Goal: Task Accomplishment & Management: Use online tool/utility

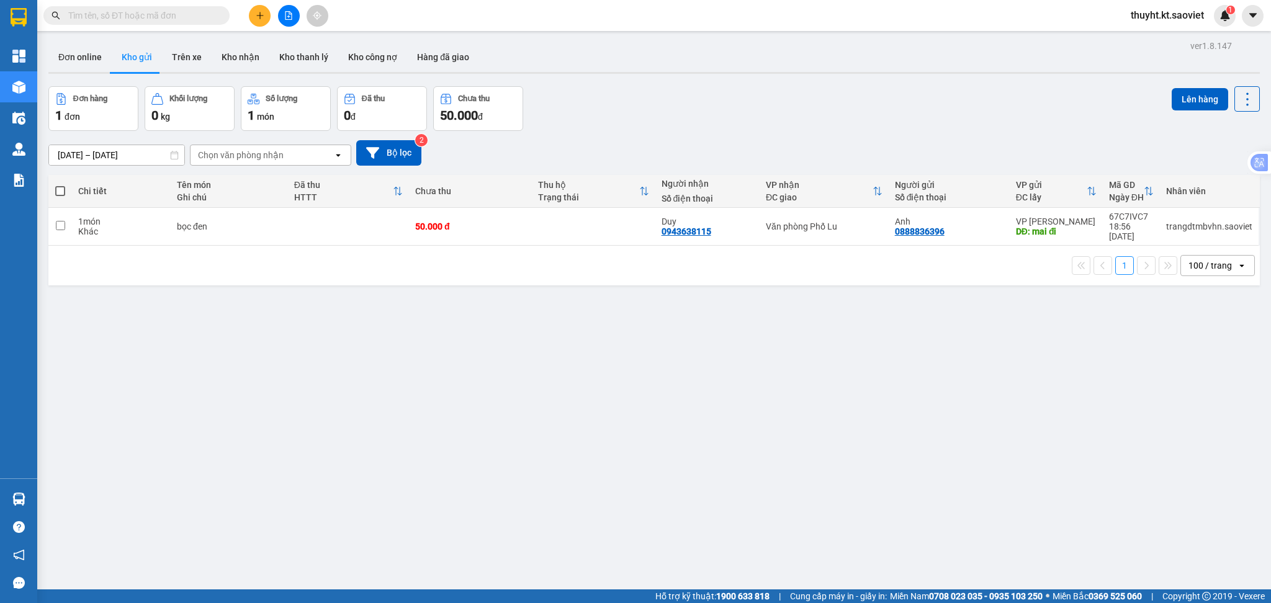
click at [137, 153] on input "[DATE] – [DATE]" at bounding box center [116, 155] width 135 height 20
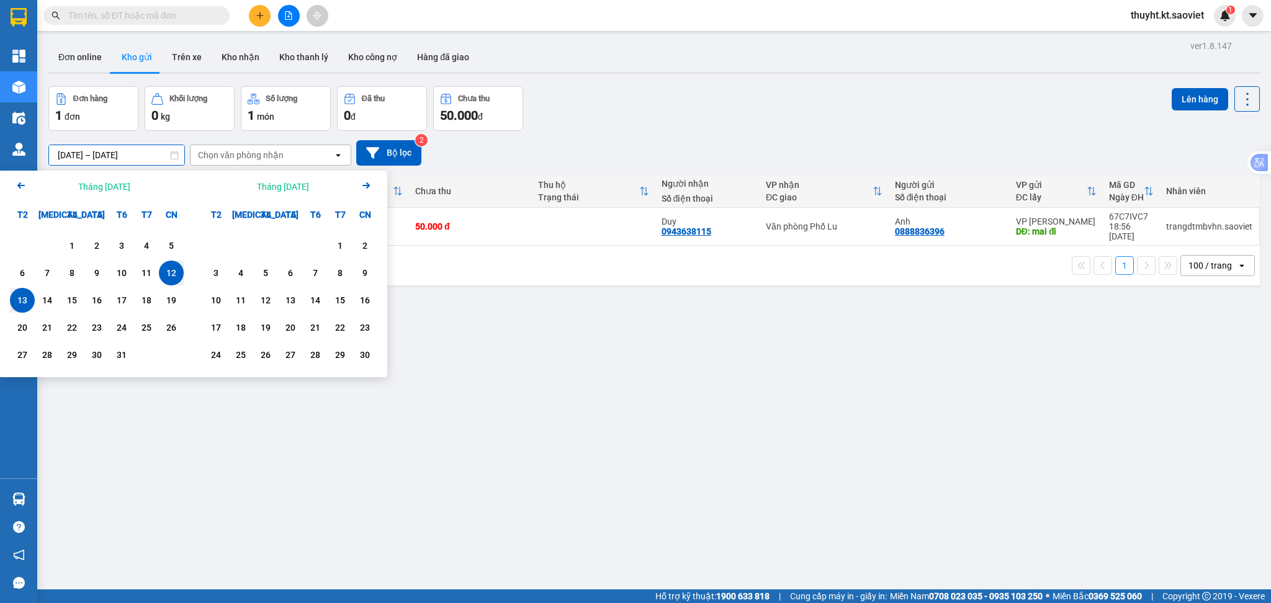
click at [172, 270] on div "12" at bounding box center [171, 273] width 17 height 15
click at [41, 304] on div "14" at bounding box center [46, 300] width 17 height 15
type input "[DATE] – [DATE]"
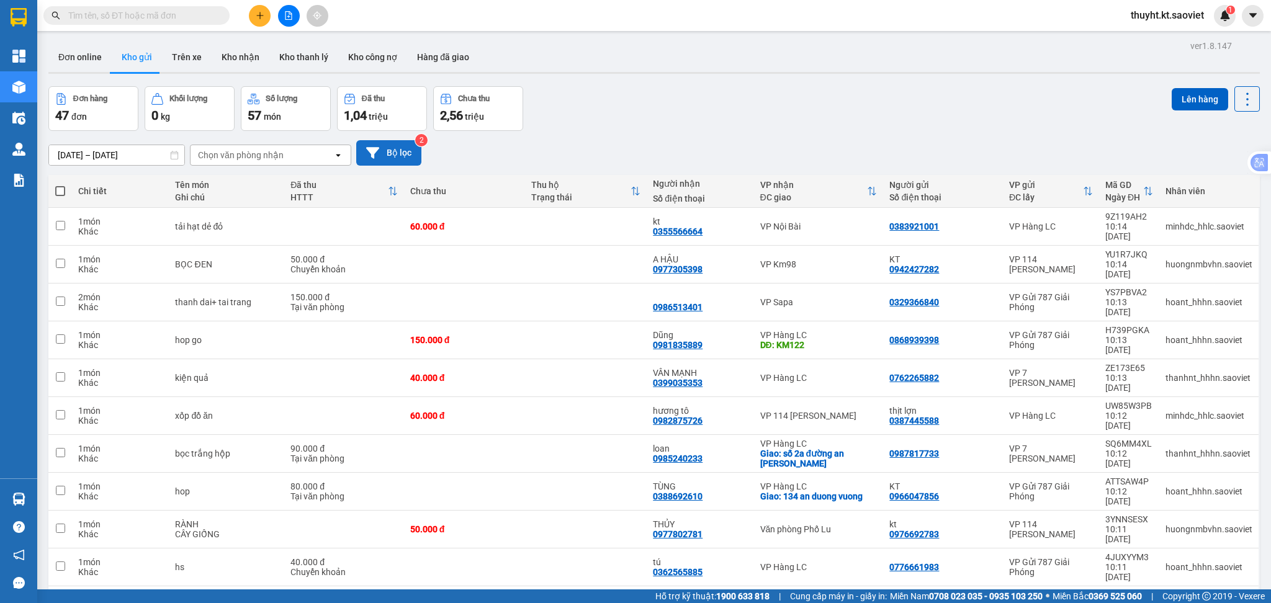
click at [385, 150] on button "Bộ lọc" at bounding box center [388, 152] width 65 height 25
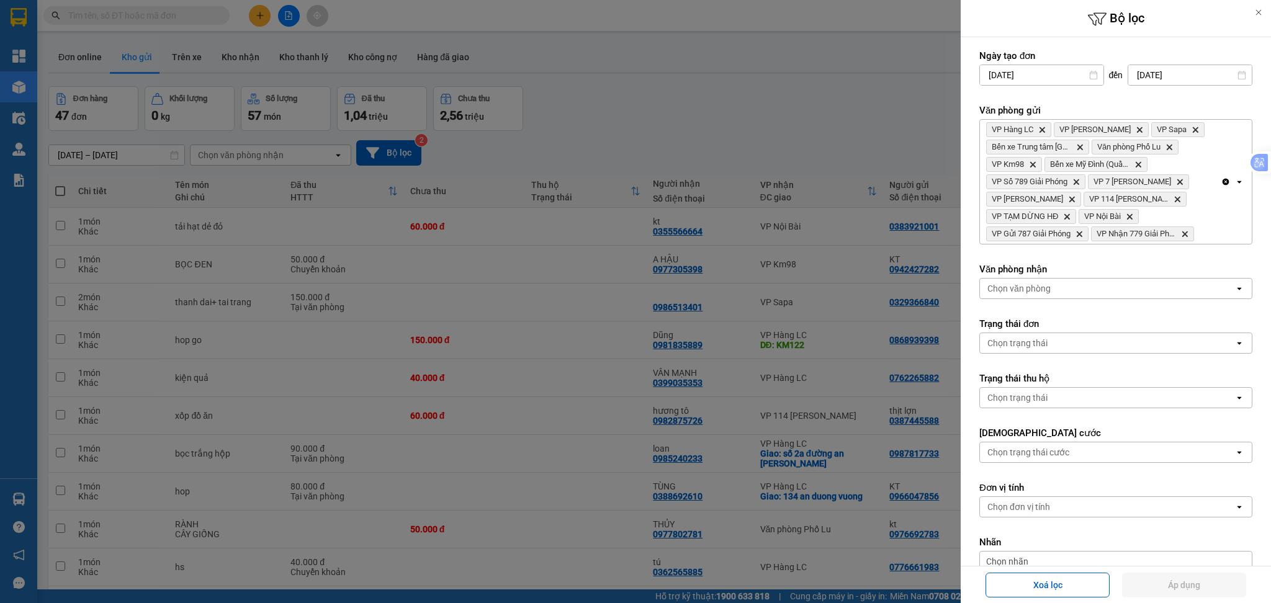
click at [1221, 179] on icon "Clear all" at bounding box center [1226, 182] width 10 height 10
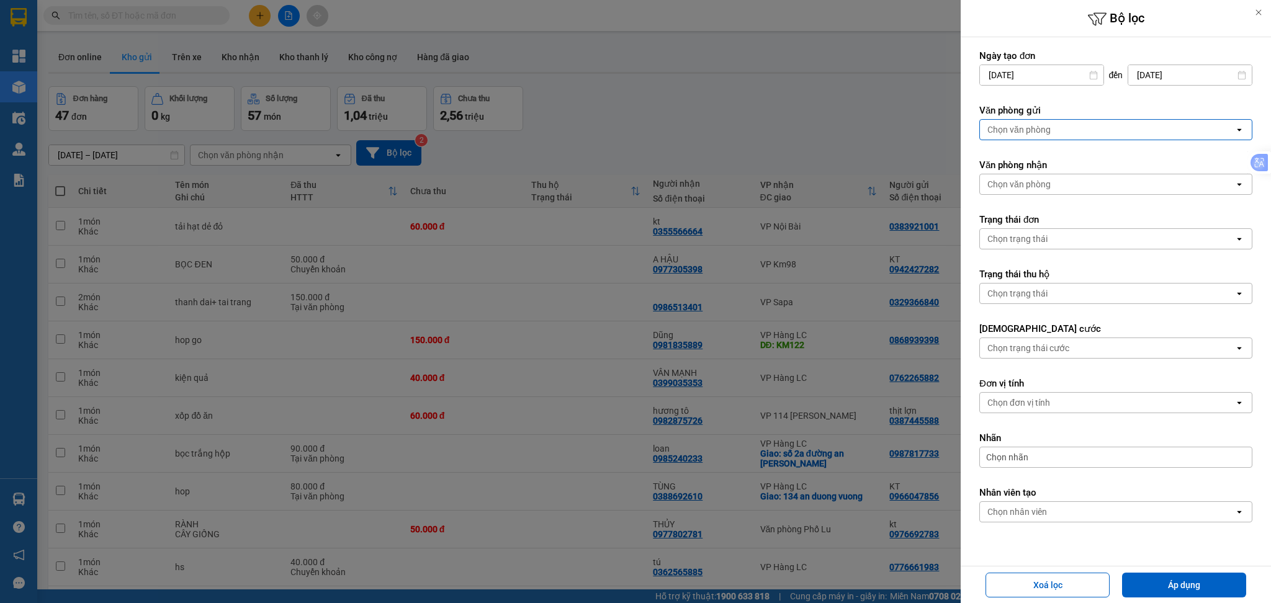
click at [1044, 134] on div "Chọn văn phòng" at bounding box center [1018, 129] width 63 height 12
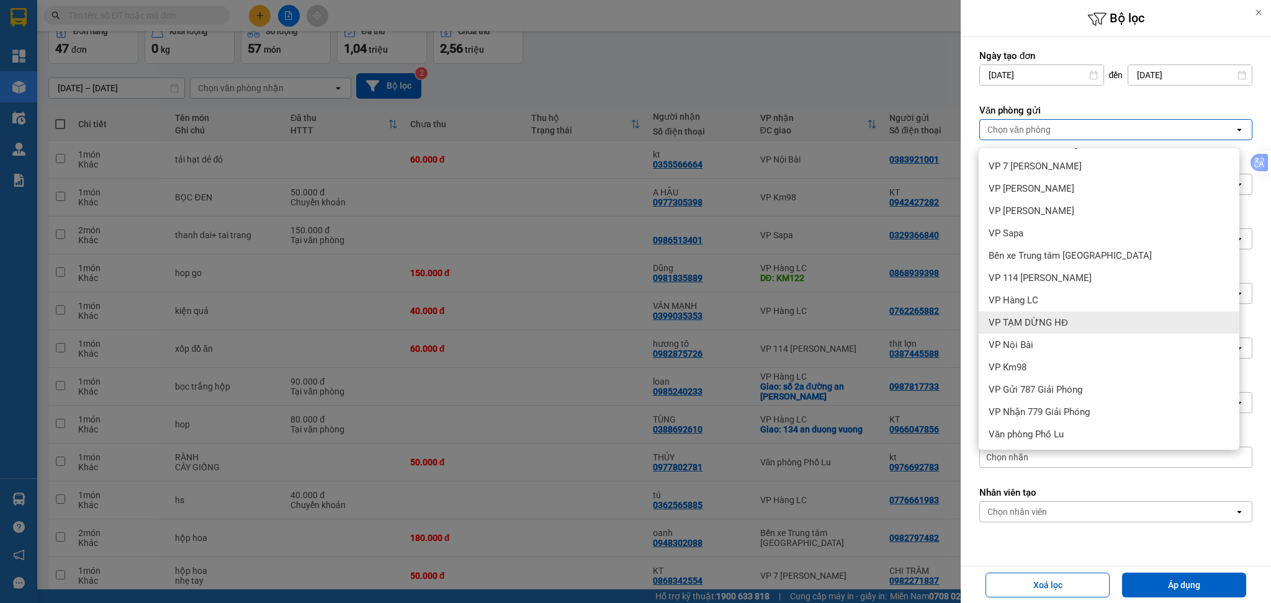
scroll to position [83, 0]
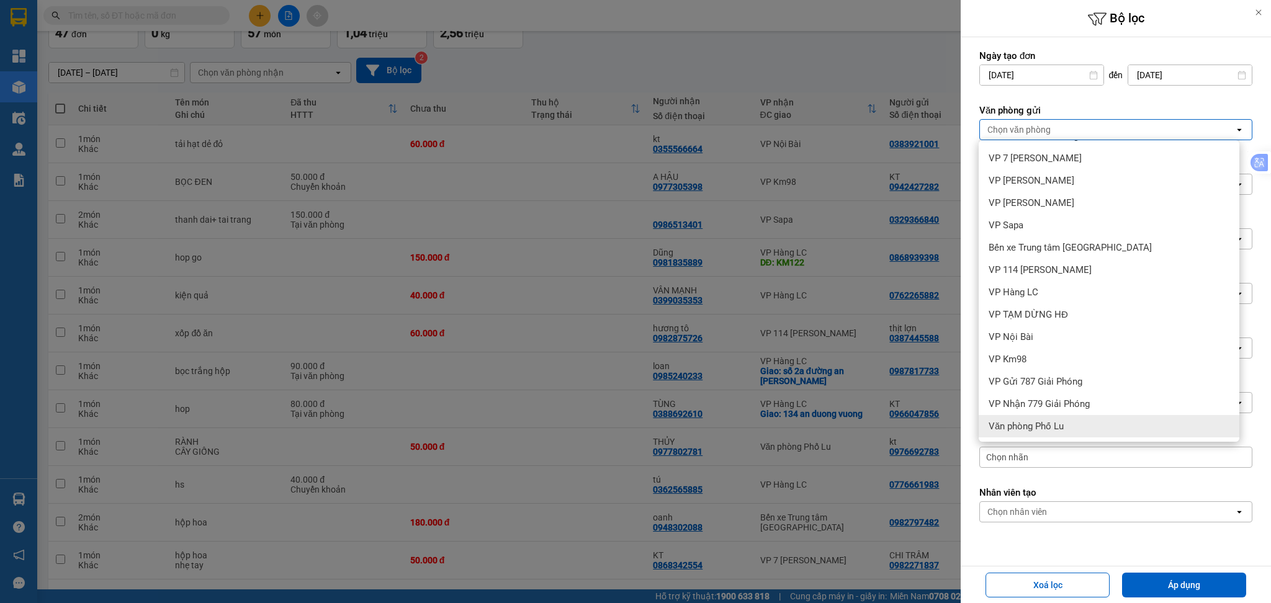
click at [1040, 424] on span "Văn phòng Phố Lu" at bounding box center [1026, 426] width 75 height 12
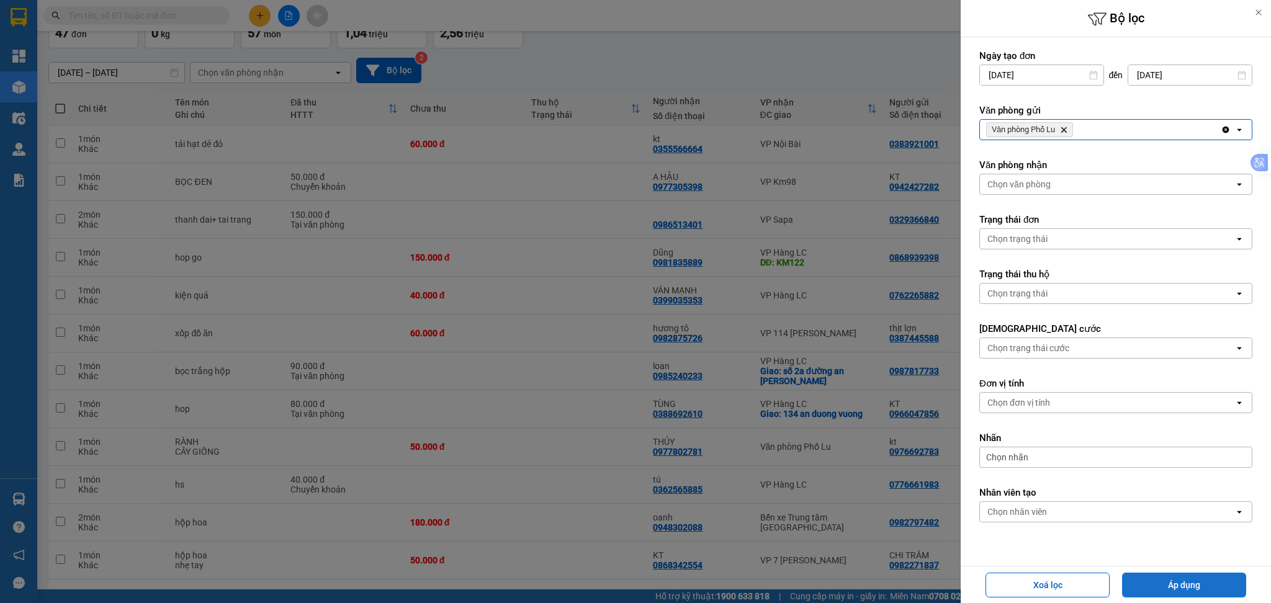
click at [1177, 575] on button "Áp dụng" at bounding box center [1184, 585] width 124 height 25
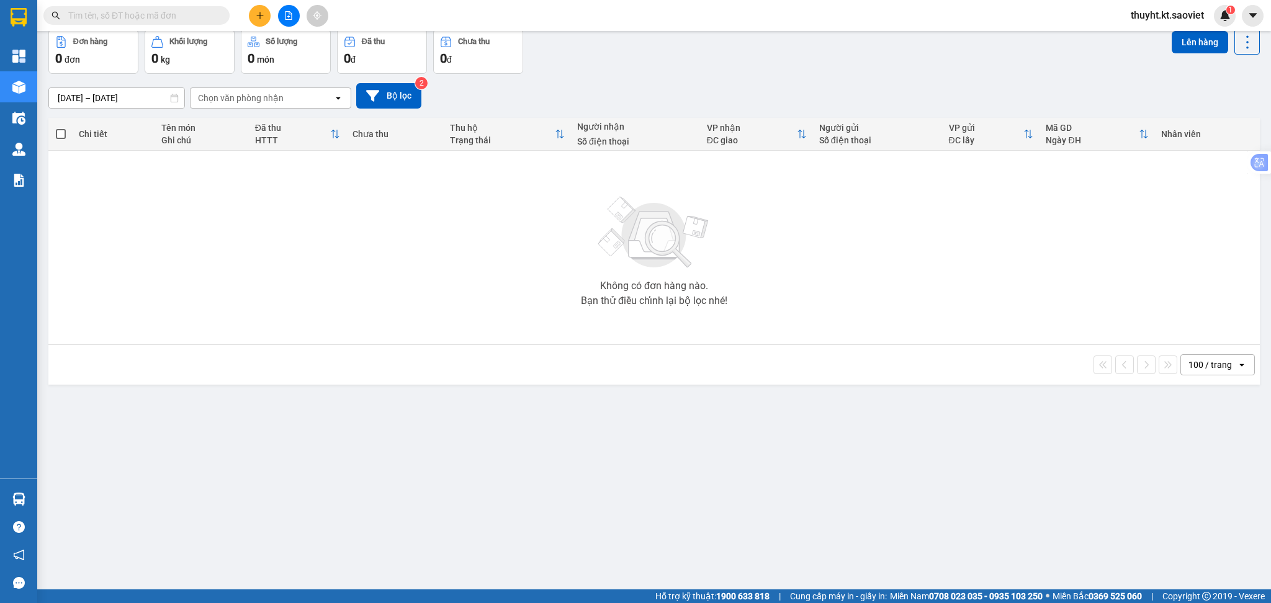
scroll to position [0, 0]
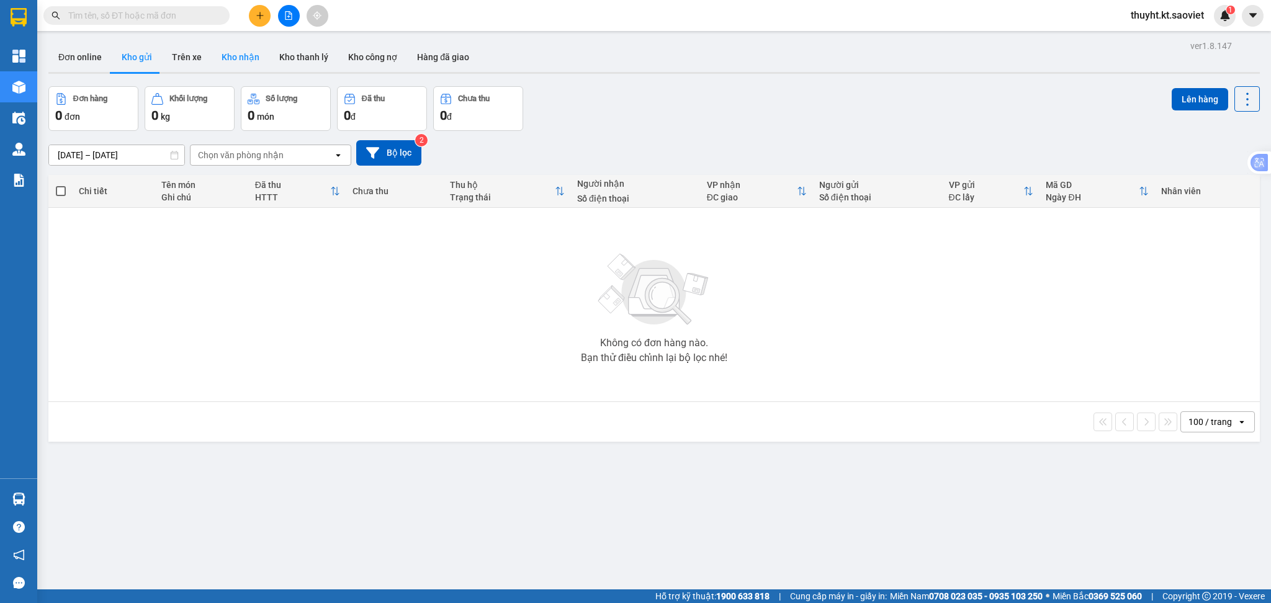
click at [241, 55] on button "Kho nhận" at bounding box center [241, 57] width 58 height 30
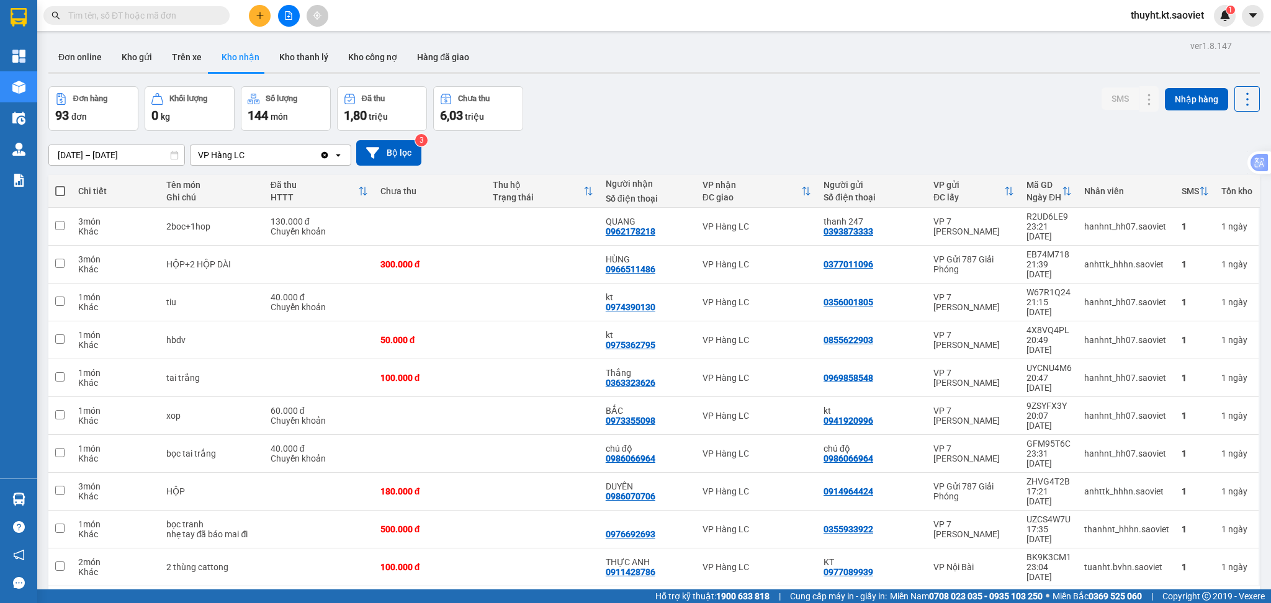
click at [338, 157] on icon "open" at bounding box center [338, 155] width 10 height 10
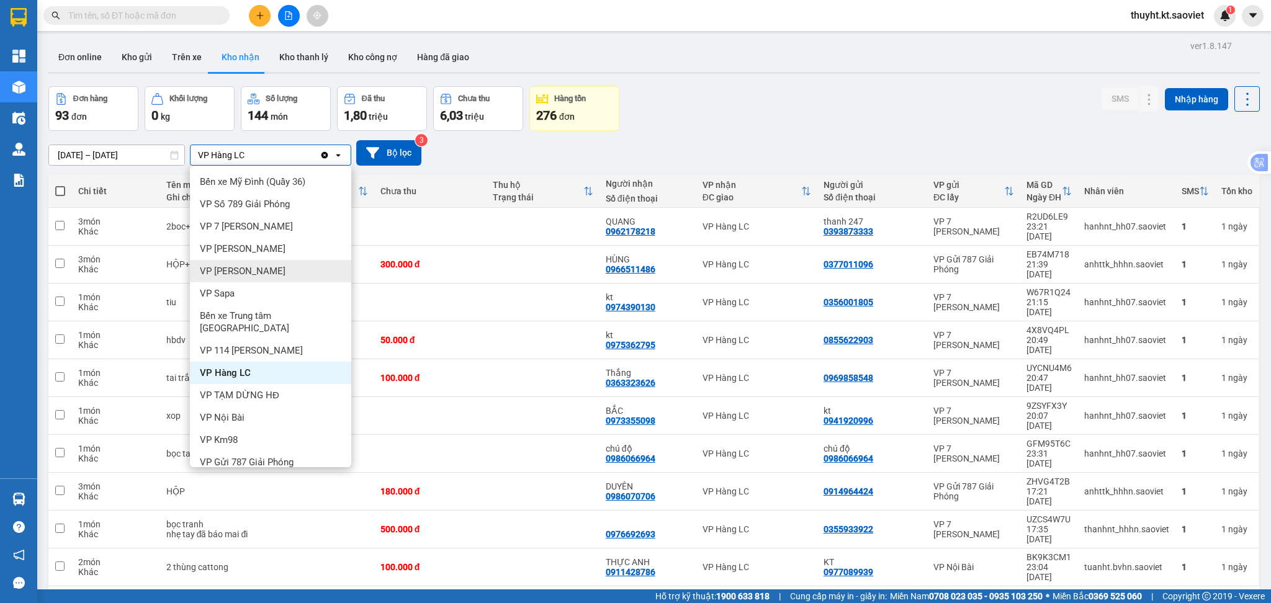
click at [241, 272] on span "VP [PERSON_NAME]" at bounding box center [243, 271] width 86 height 12
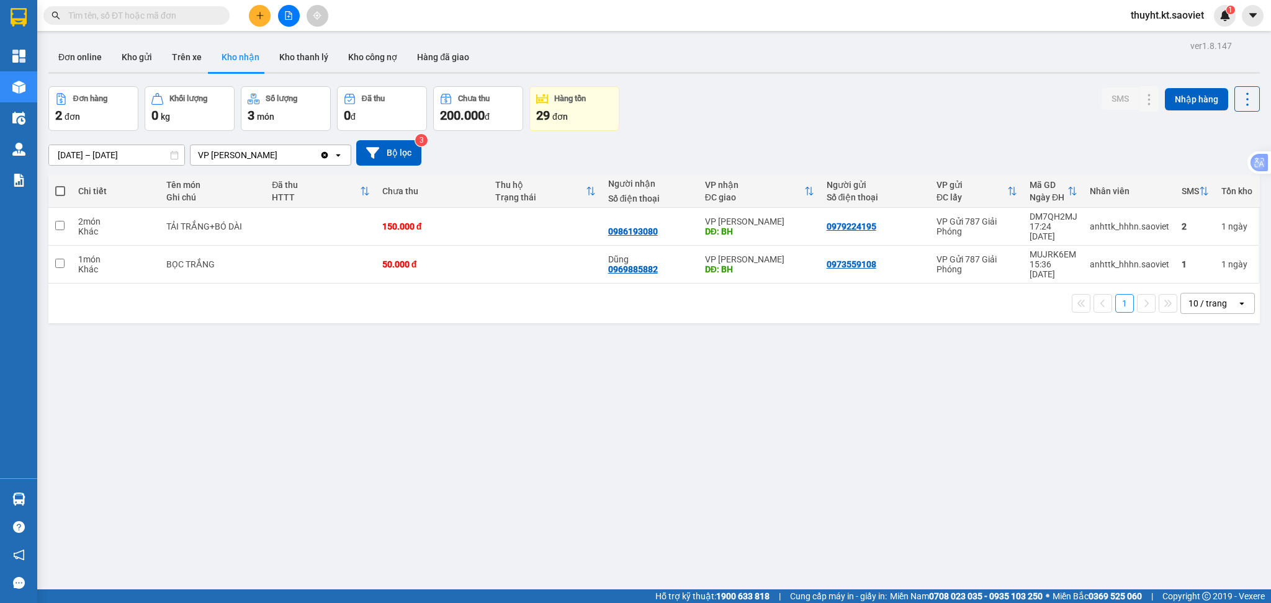
click at [108, 163] on input "[DATE] – [DATE]" at bounding box center [116, 155] width 135 height 20
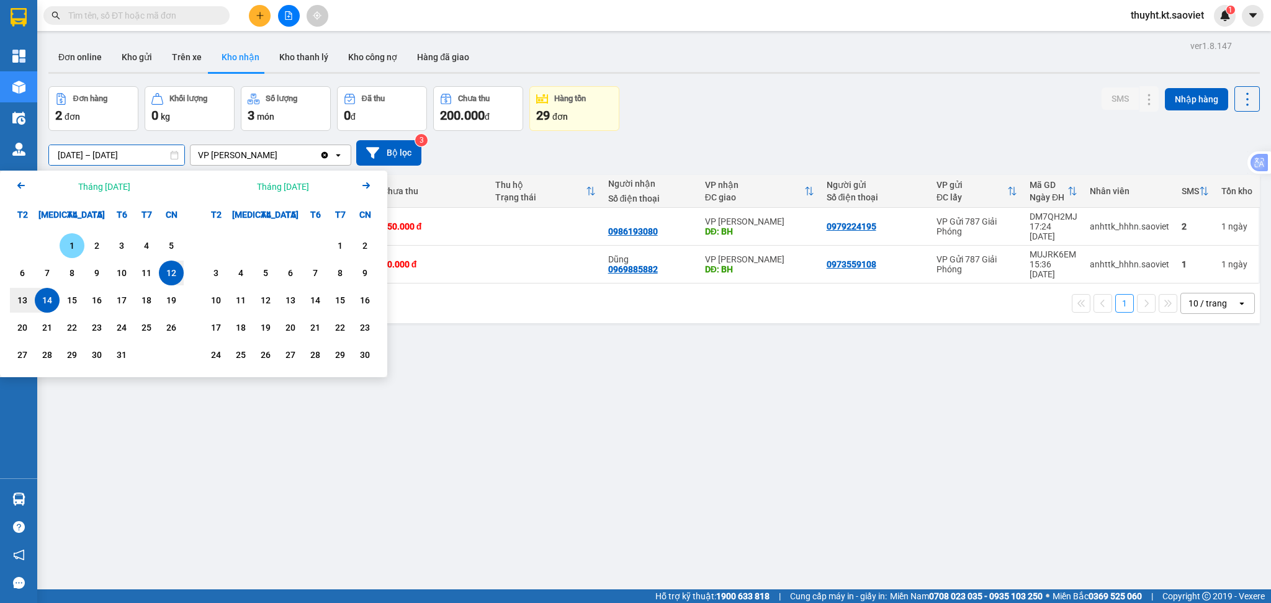
click at [78, 248] on div "1" at bounding box center [71, 245] width 17 height 15
click at [52, 301] on div "14" at bounding box center [46, 300] width 17 height 15
type input "[DATE] – [DATE]"
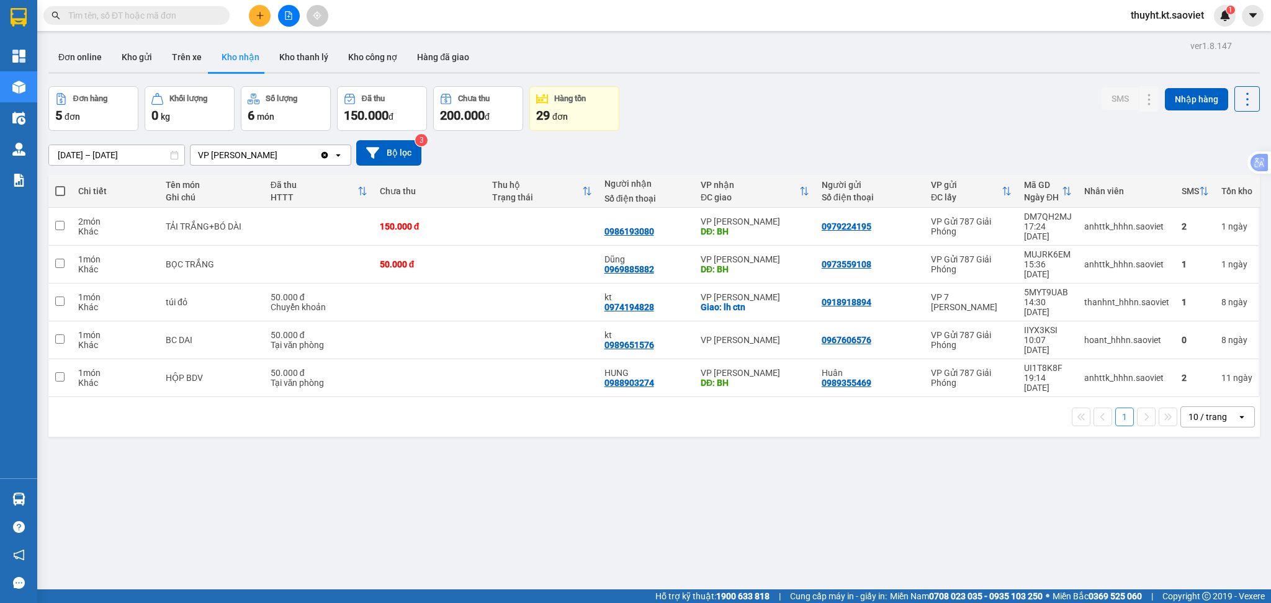
click at [341, 158] on icon "open" at bounding box center [338, 155] width 10 height 10
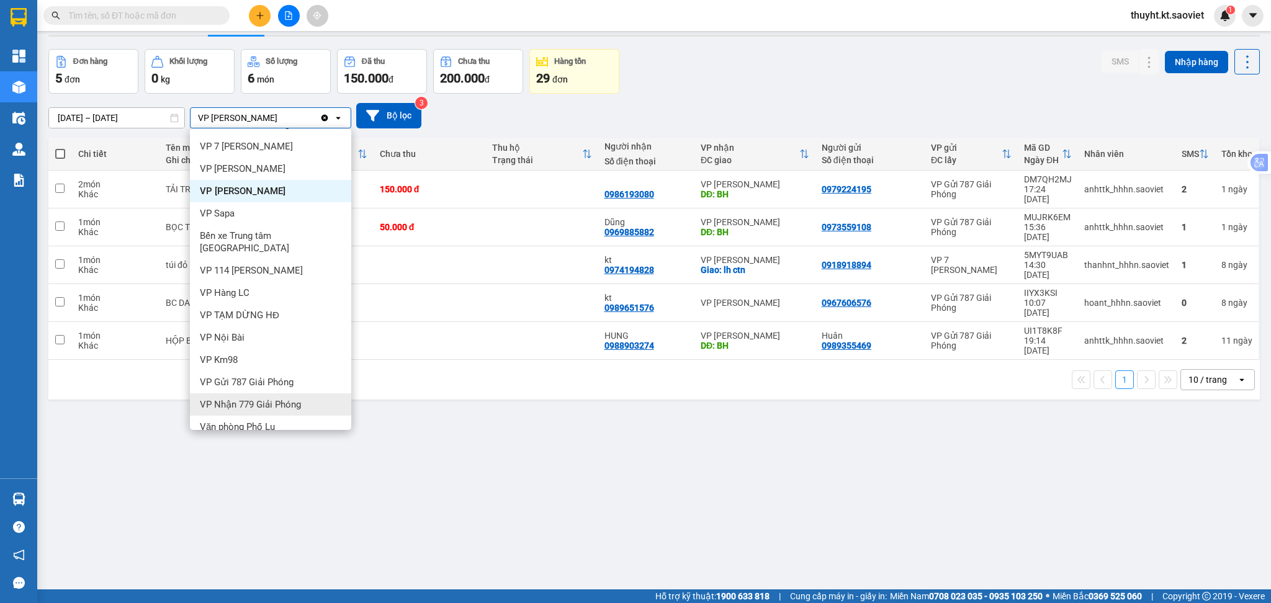
scroll to position [57, 0]
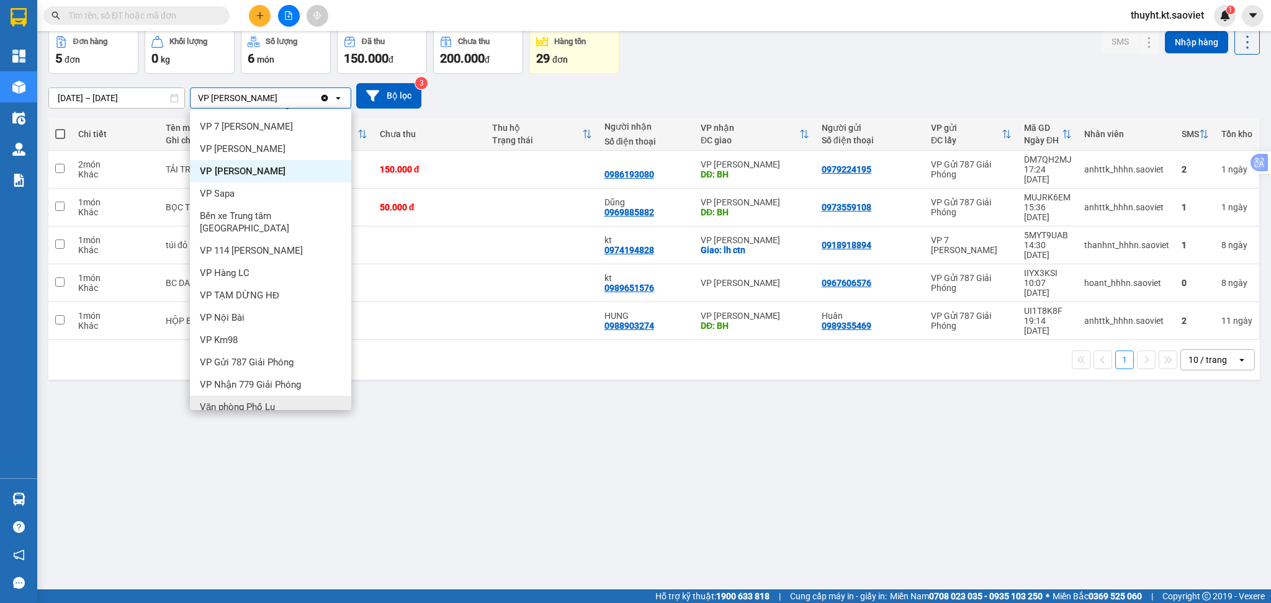
click at [283, 396] on div "Văn phòng Phố Lu" at bounding box center [270, 407] width 161 height 22
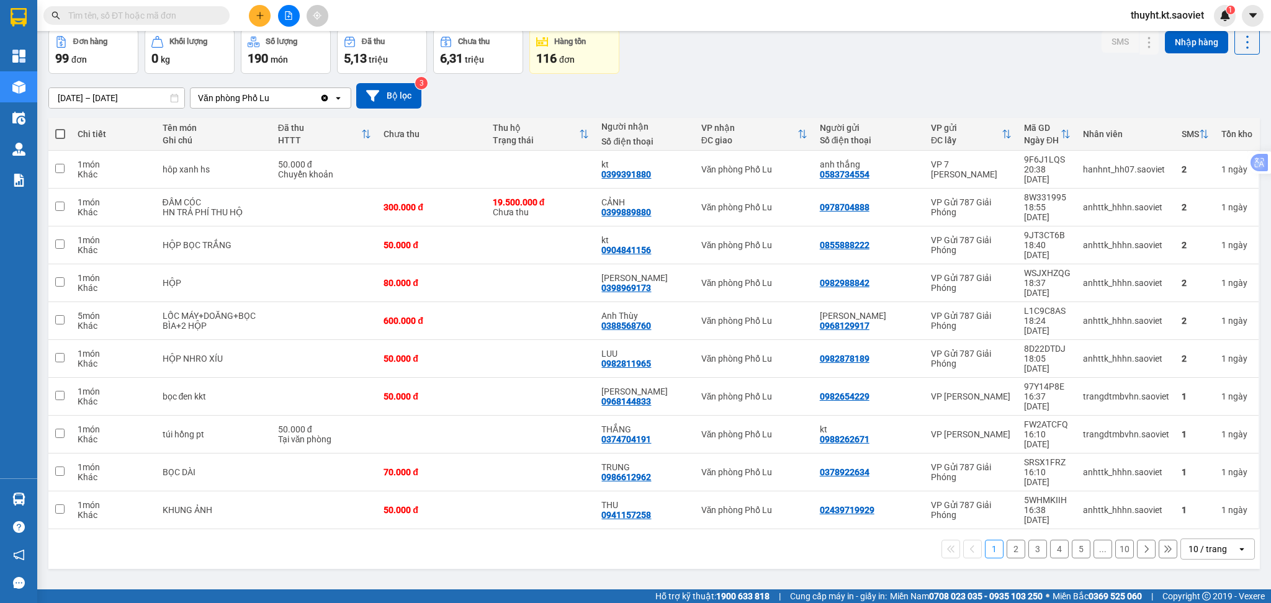
click at [1195, 543] on div "10 / trang" at bounding box center [1207, 549] width 38 height 12
click at [1185, 421] on span "100 / trang" at bounding box center [1199, 424] width 45 height 12
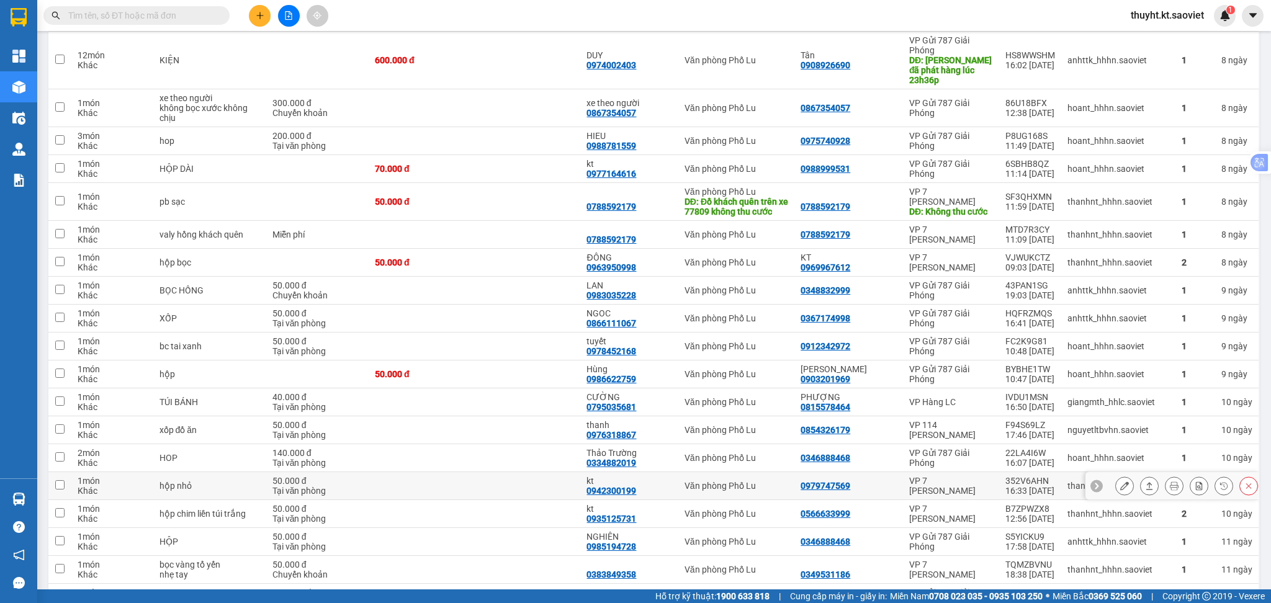
scroll to position [2160, 0]
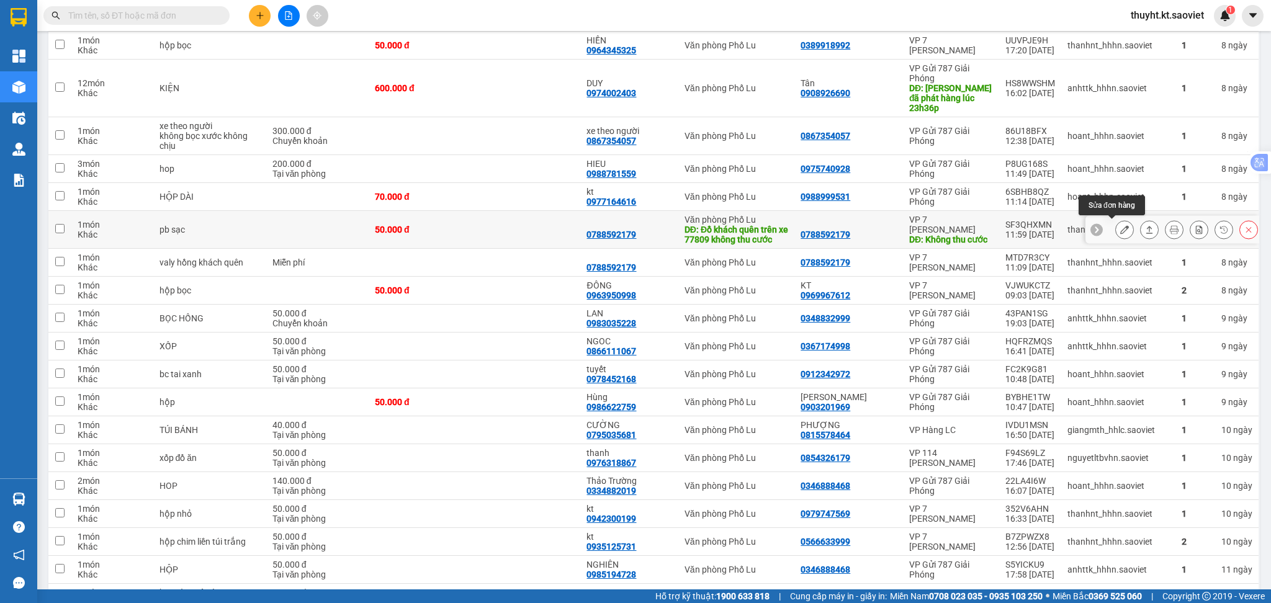
click at [1116, 233] on button at bounding box center [1124, 230] width 17 height 22
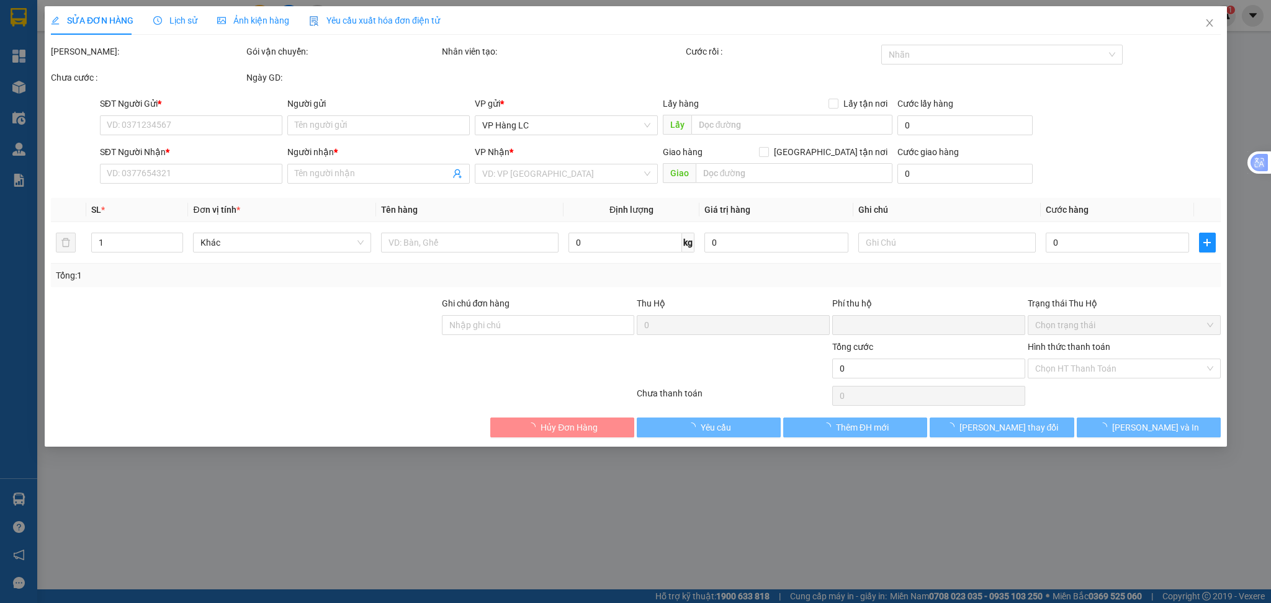
type input "0788592179"
type input "Không thu cước"
type input "0788592179"
type input "Đồ khách quên trên xe 77809 không thu cước"
type input "0"
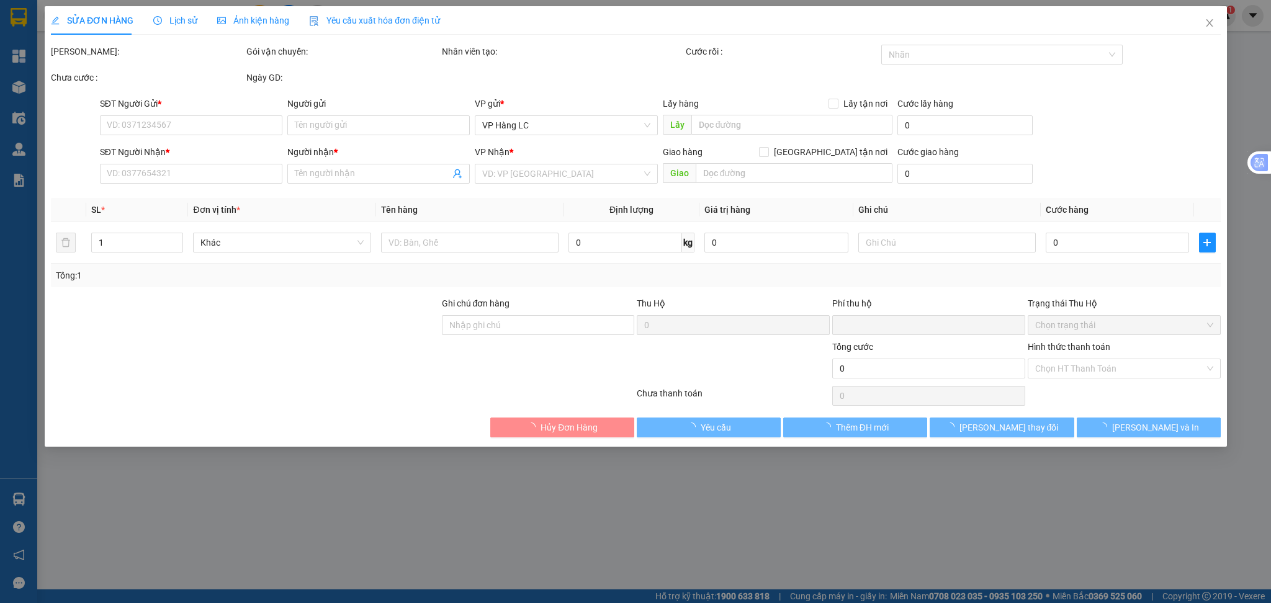
type input "50.000"
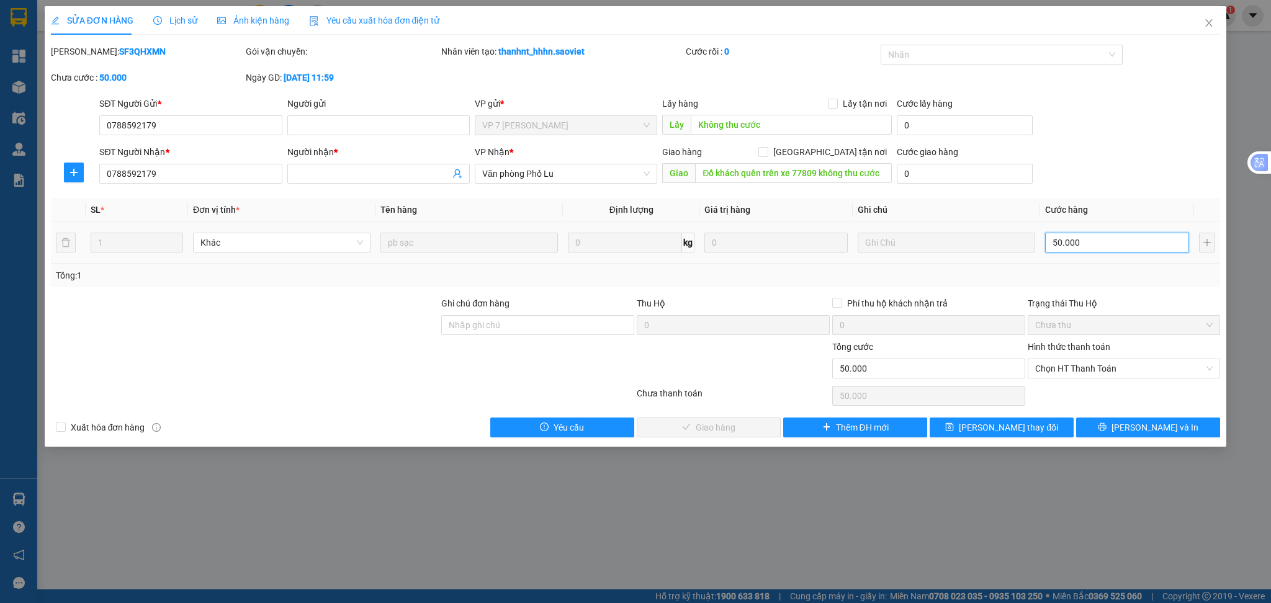
click at [1083, 241] on input "50.000" at bounding box center [1116, 243] width 143 height 20
type input "1"
type input "1.000"
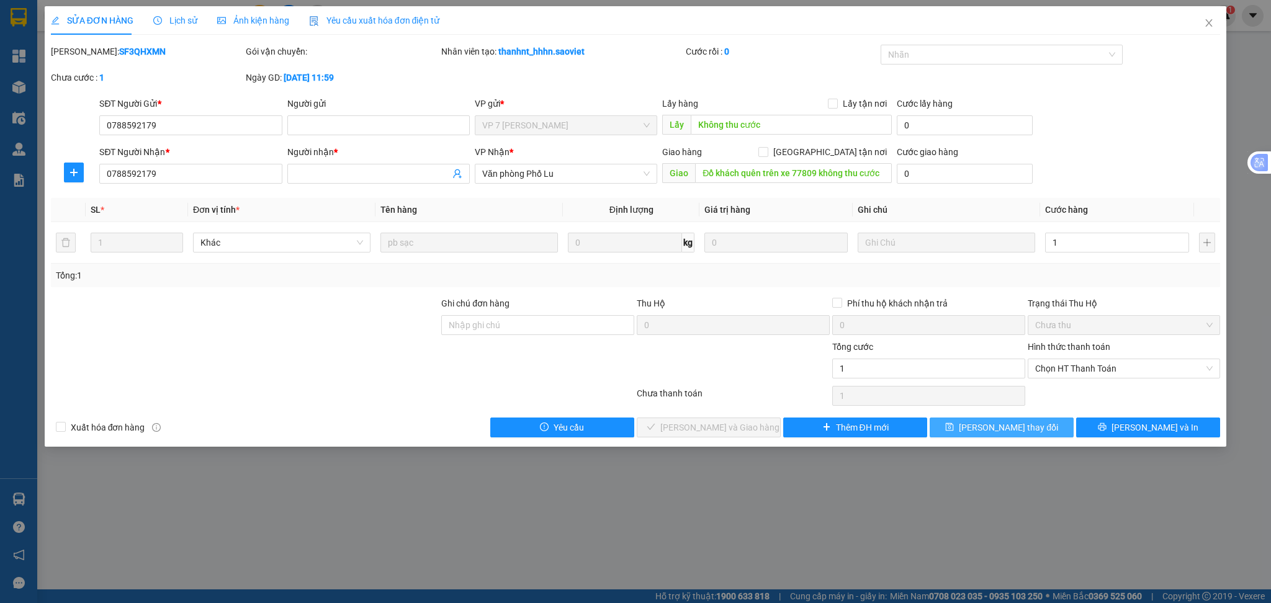
type input "1.000"
click at [954, 427] on icon "save" at bounding box center [949, 427] width 9 height 9
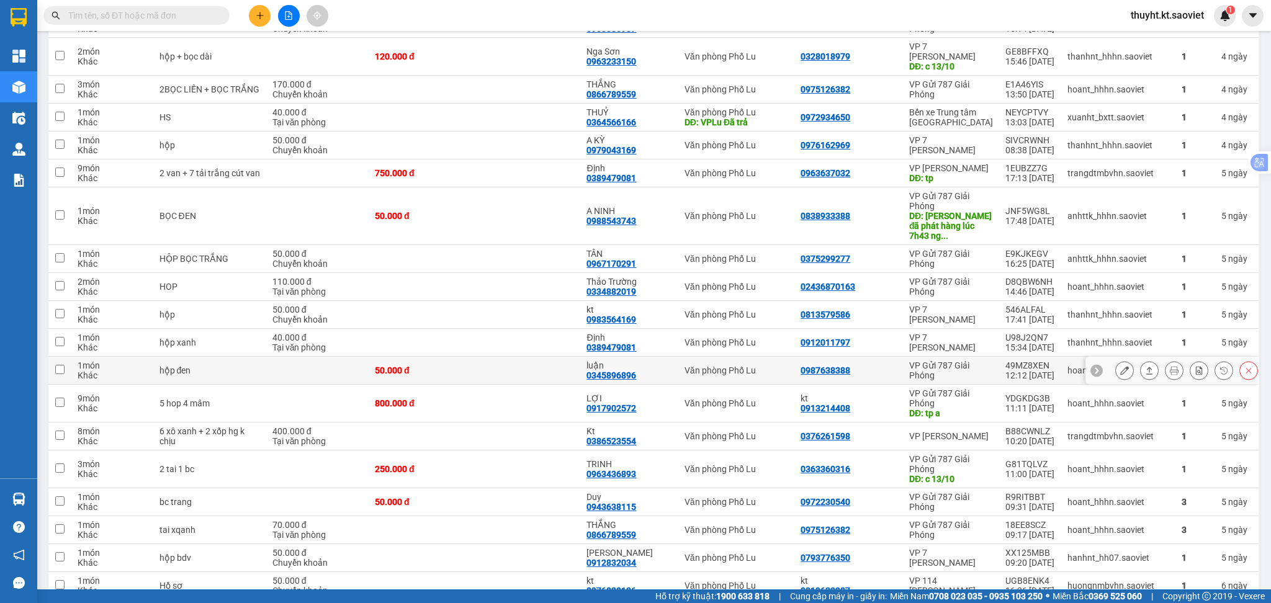
scroll to position [993, 0]
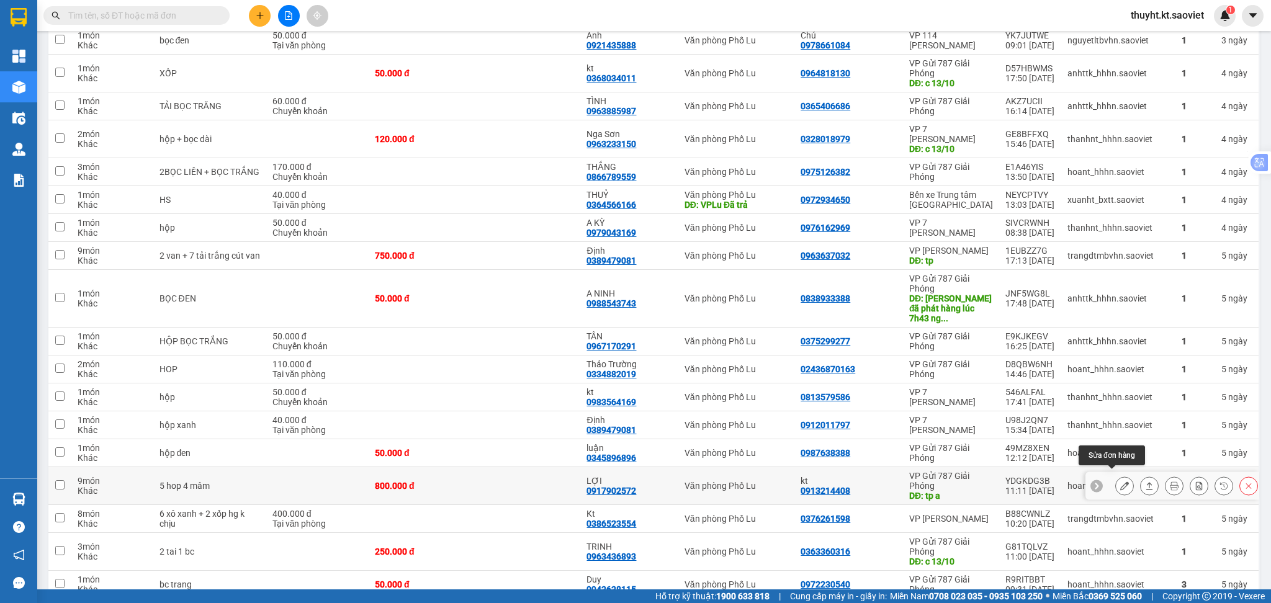
click at [1120, 482] on icon at bounding box center [1124, 486] width 9 height 9
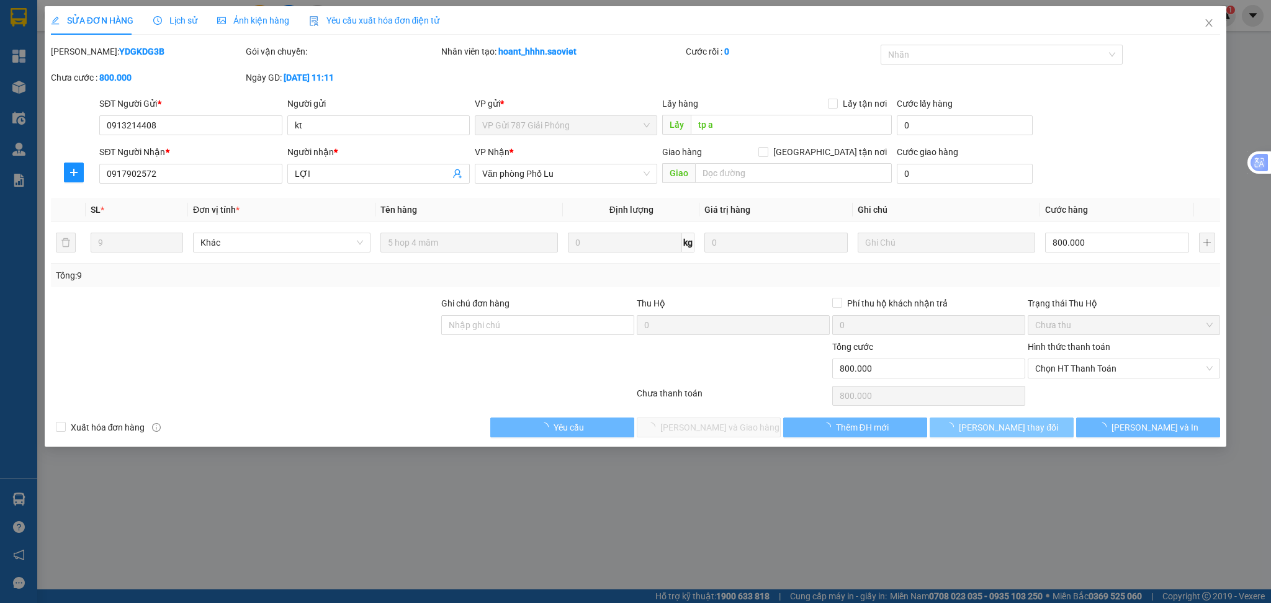
type input "0913214408"
type input "kt"
type input "tp a"
type input "0917902572"
type input "LỢI"
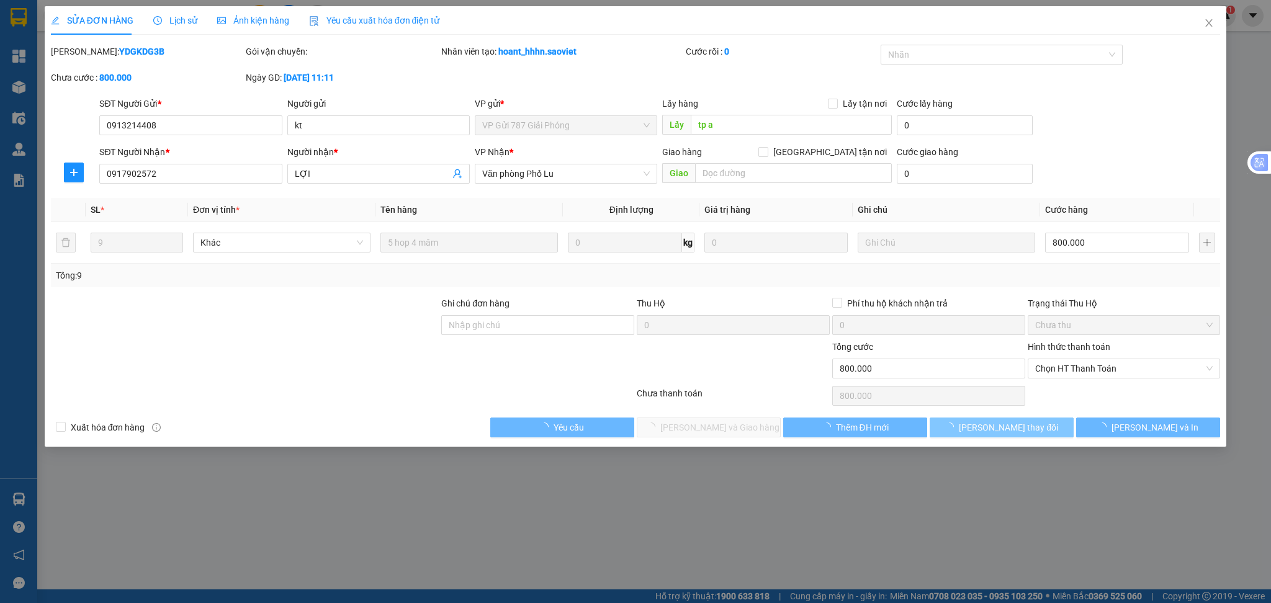
type input "0"
type input "800.000"
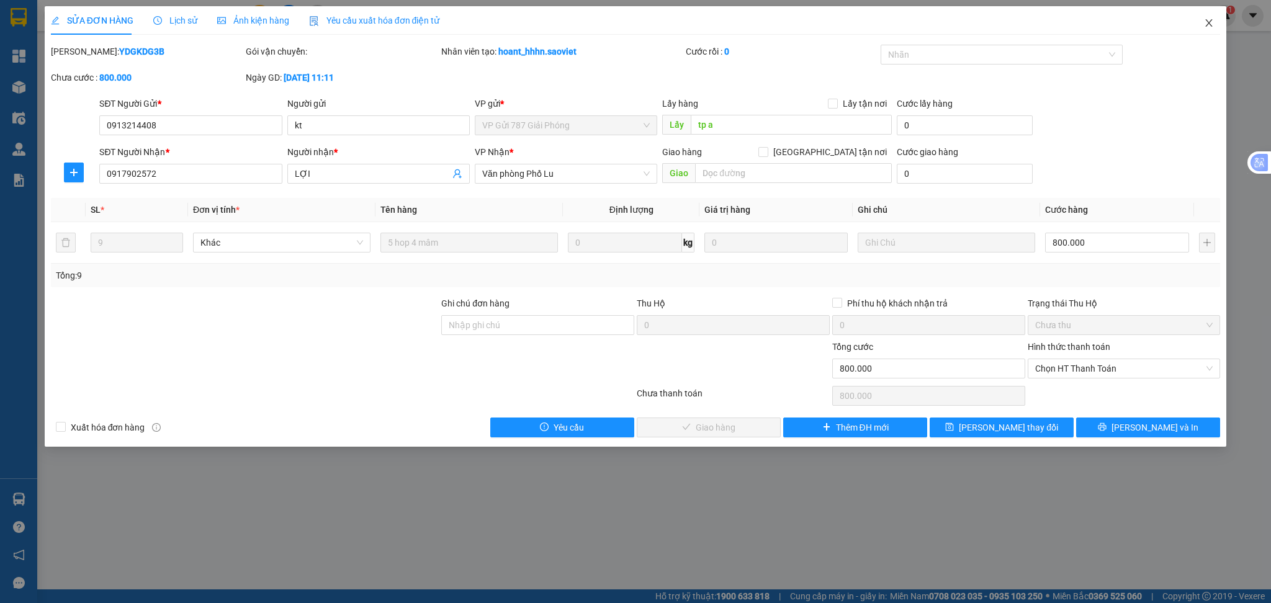
click at [1203, 20] on span "Close" at bounding box center [1208, 23] width 35 height 35
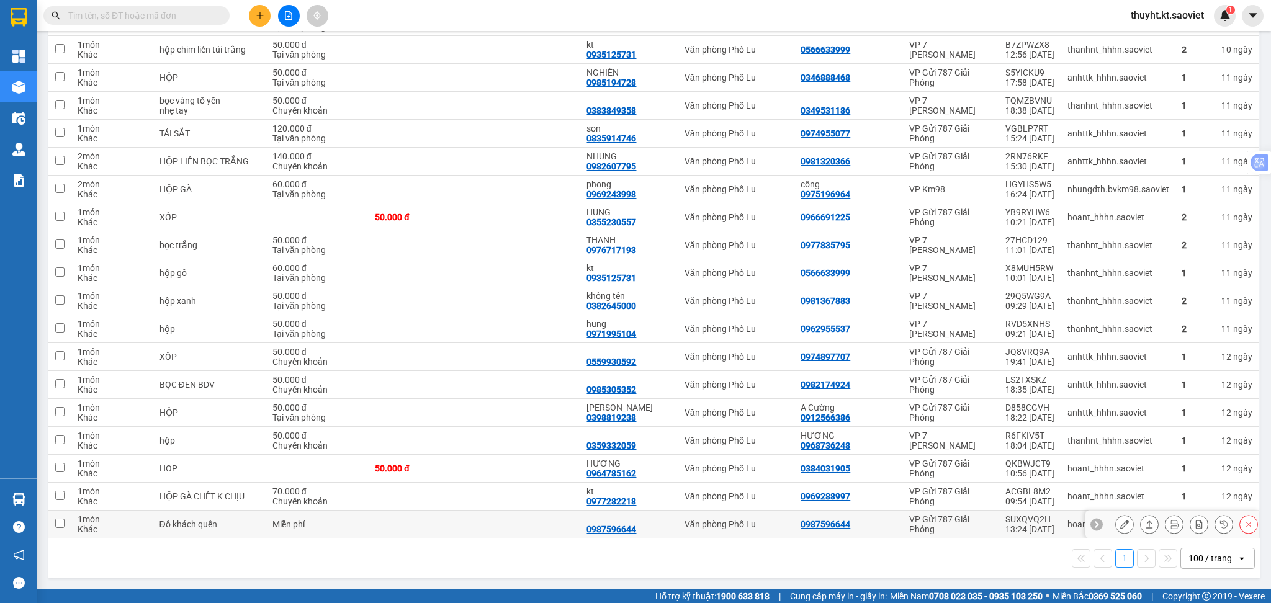
scroll to position [2657, 0]
